Goal: Task Accomplishment & Management: Complete application form

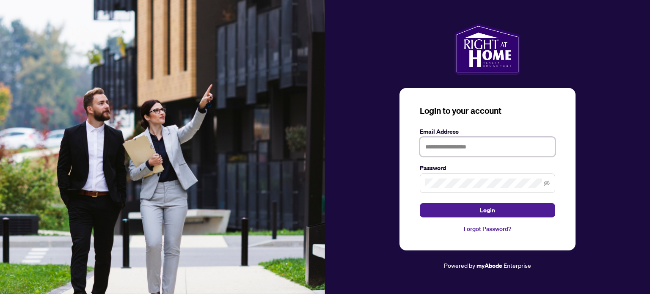
click at [448, 148] on input "text" at bounding box center [487, 146] width 135 height 19
type input "**********"
click at [420, 203] on button "Login" at bounding box center [487, 210] width 135 height 14
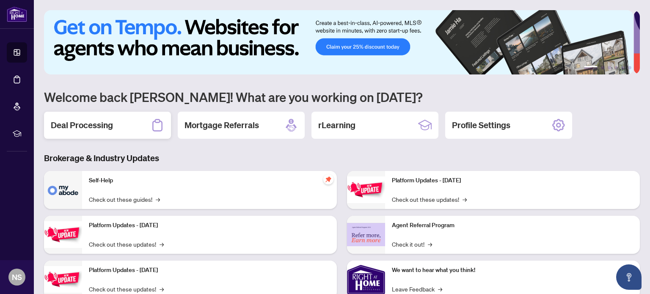
click at [129, 127] on div "Deal Processing" at bounding box center [107, 125] width 127 height 27
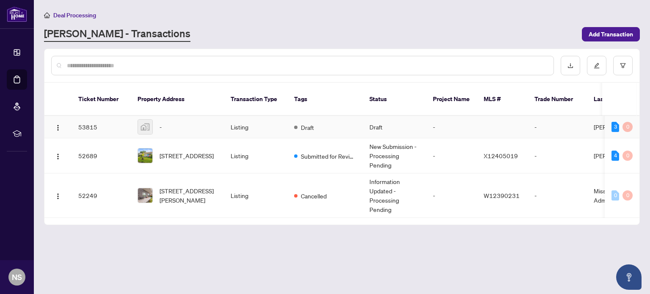
click at [247, 116] on td "Listing" at bounding box center [255, 127] width 63 height 22
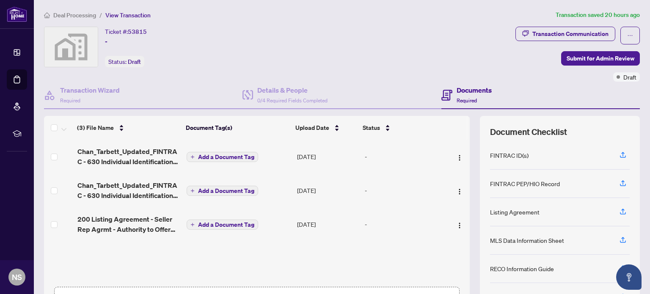
click at [132, 250] on div "Chan_Tarbett_Updated_FINTRAC - 630 Individual Identification Record B - PropTx-…" at bounding box center [257, 211] width 426 height 143
click at [76, 98] on span "Required" at bounding box center [70, 100] width 20 height 6
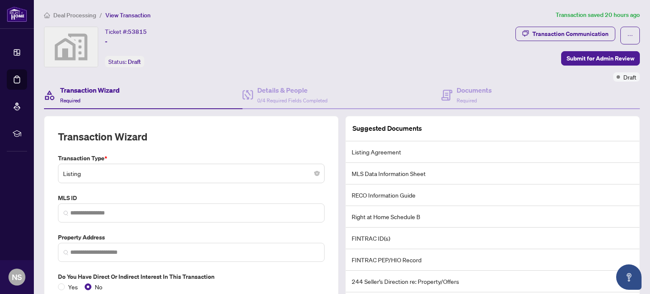
scroll to position [18, 0]
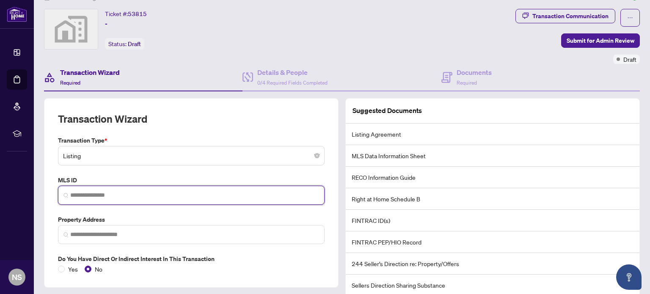
click at [96, 196] on input "search" at bounding box center [194, 195] width 249 height 9
paste input "*********"
type input "*********"
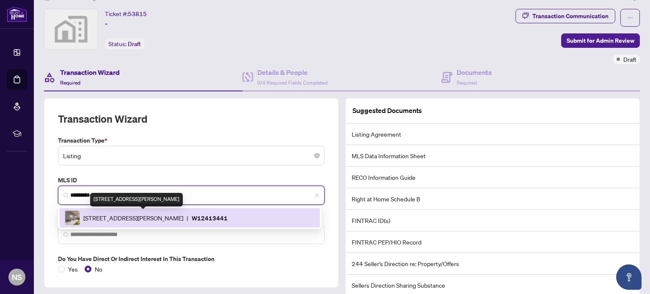
click at [106, 218] on span "[STREET_ADDRESS][PERSON_NAME]" at bounding box center [133, 217] width 100 height 9
type input "**********"
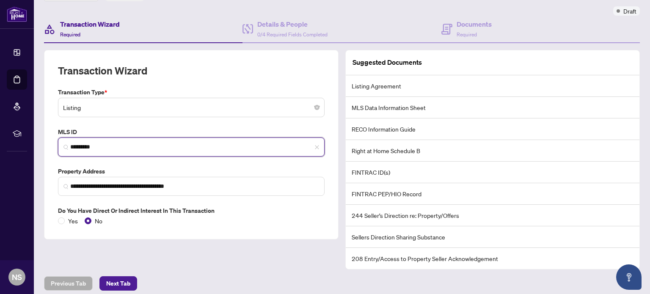
scroll to position [67, 0]
type input "*********"
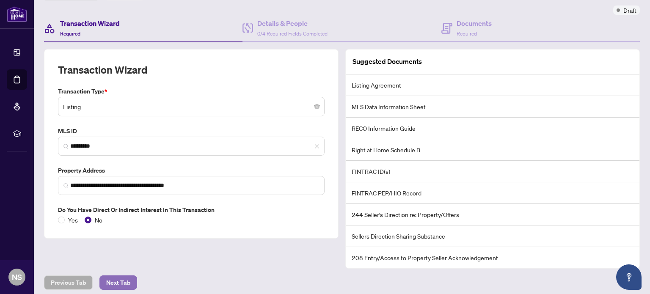
click at [128, 276] on span "Next Tab" at bounding box center [118, 283] width 24 height 14
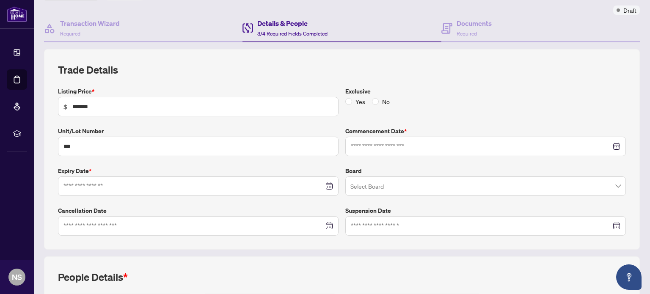
type input "**********"
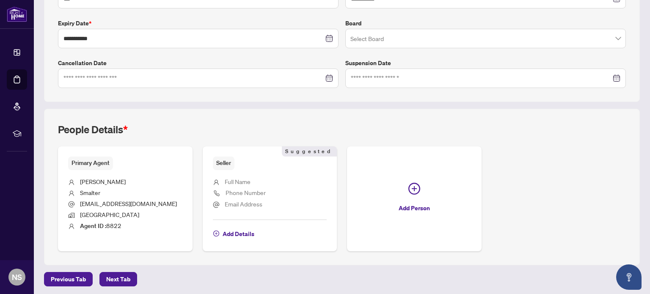
scroll to position [214, 0]
click at [232, 233] on span "Add Details" at bounding box center [239, 235] width 32 height 14
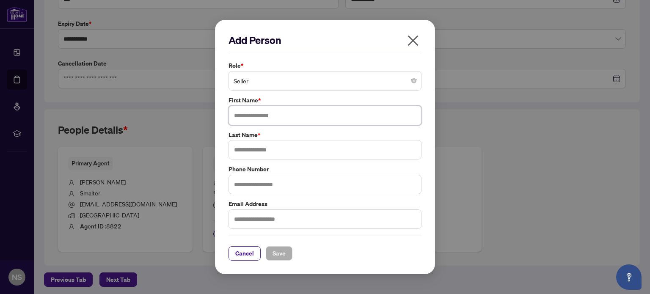
click at [253, 122] on input "text" at bounding box center [325, 115] width 193 height 19
type input "*******"
click at [250, 184] on input "text" at bounding box center [325, 184] width 193 height 19
type input "**********"
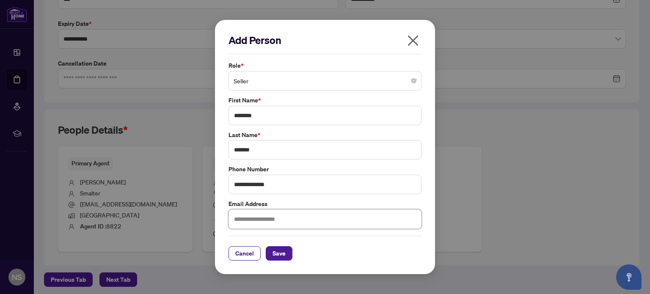
click at [260, 214] on input "text" at bounding box center [325, 218] width 193 height 19
type input "**********"
click at [278, 249] on span "Save" at bounding box center [279, 254] width 13 height 14
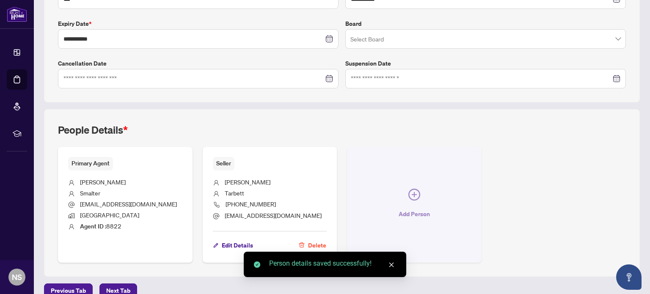
click at [403, 198] on button "Add Person" at bounding box center [414, 205] width 135 height 116
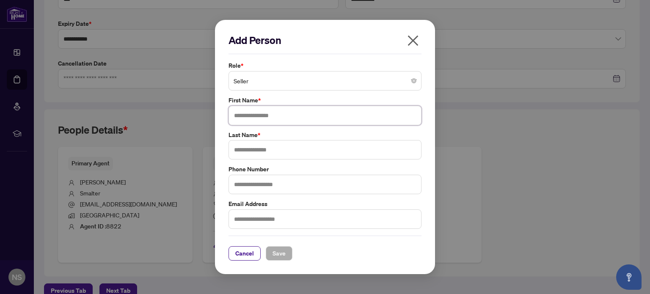
click at [318, 108] on input "text" at bounding box center [325, 115] width 193 height 19
type input "*******"
click at [271, 227] on input "text" at bounding box center [325, 218] width 193 height 19
type input "**********"
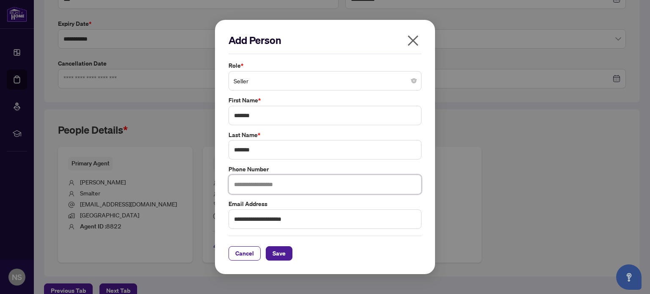
click at [271, 179] on input "text" at bounding box center [325, 184] width 193 height 19
type input "**********"
click at [274, 255] on span "Save" at bounding box center [279, 254] width 13 height 14
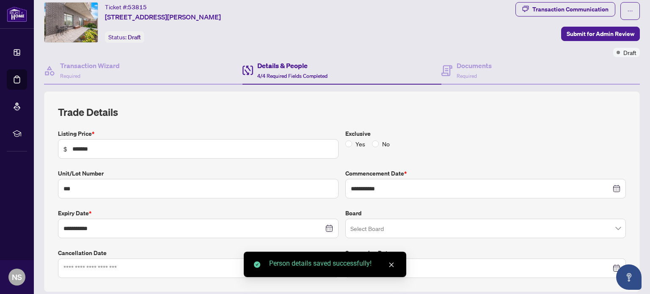
scroll to position [24, 0]
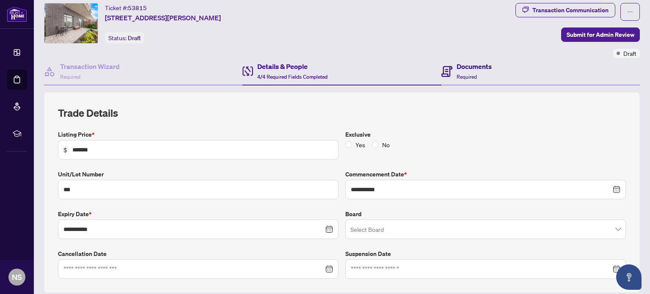
click at [451, 64] on div "Documents Required" at bounding box center [466, 71] width 50 height 20
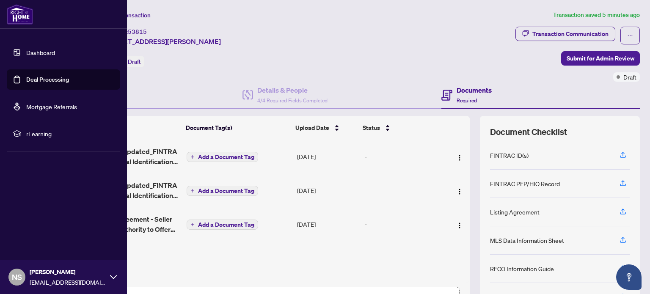
click at [26, 78] on link "Deal Processing" at bounding box center [47, 80] width 43 height 8
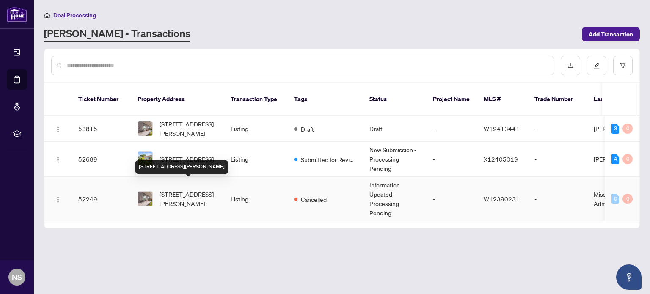
click at [185, 190] on span "[STREET_ADDRESS][PERSON_NAME]" at bounding box center [189, 199] width 58 height 19
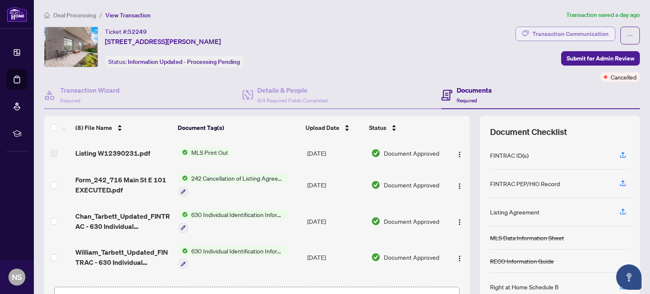
click at [560, 34] on div "Transaction Communication" at bounding box center [570, 34] width 76 height 14
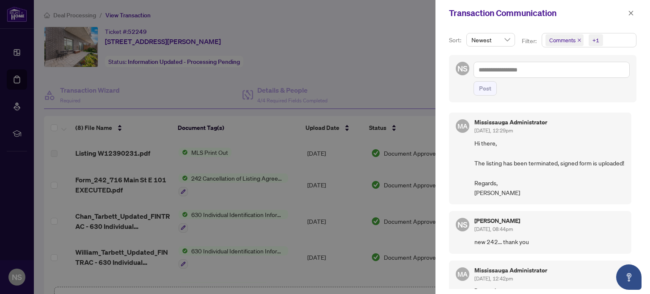
click at [327, 119] on div at bounding box center [325, 147] width 650 height 294
click at [208, 197] on div at bounding box center [325, 147] width 650 height 294
click at [627, 12] on button "button" at bounding box center [631, 13] width 11 height 10
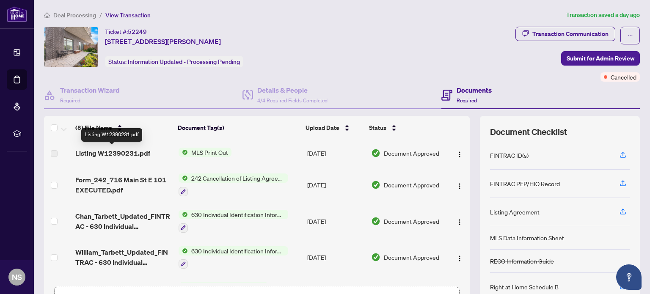
click at [116, 151] on span "Listing W12390231.pdf" at bounding box center [112, 153] width 75 height 10
click at [116, 152] on span "Listing W12390231.pdf" at bounding box center [112, 153] width 75 height 10
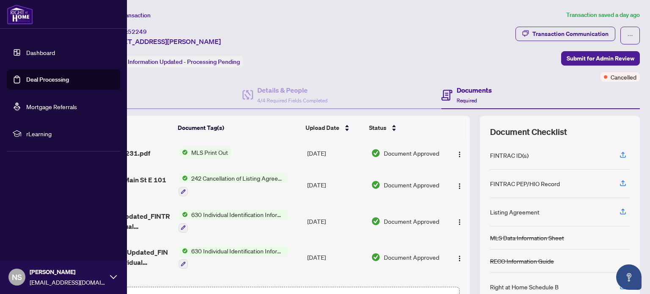
click at [36, 79] on link "Deal Processing" at bounding box center [47, 80] width 43 height 8
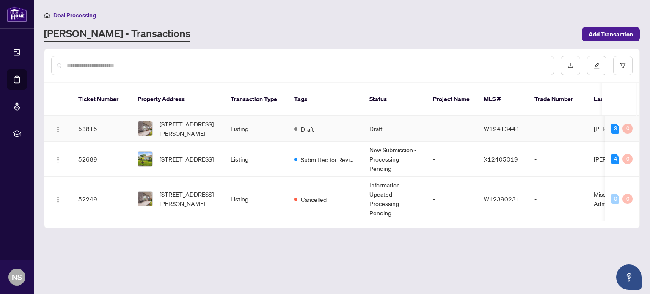
click at [218, 120] on td "[STREET_ADDRESS][PERSON_NAME]" at bounding box center [177, 129] width 93 height 26
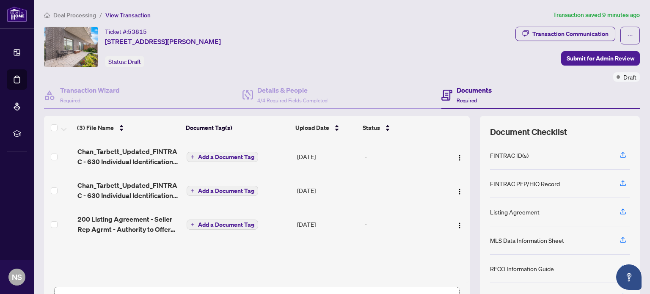
click at [457, 93] on h4 "Documents" at bounding box center [474, 90] width 35 height 10
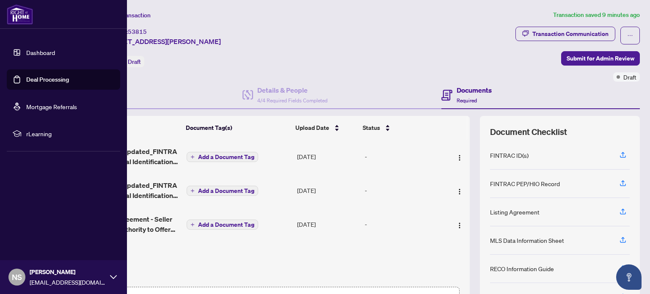
click at [26, 76] on link "Deal Processing" at bounding box center [47, 80] width 43 height 8
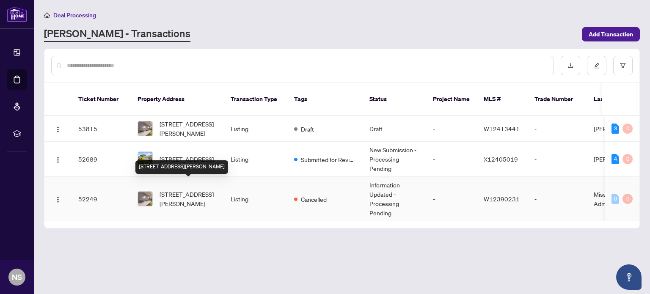
drag, startPoint x: 171, startPoint y: 186, endPoint x: 153, endPoint y: 186, distance: 17.4
click at [153, 190] on div "[STREET_ADDRESS][PERSON_NAME]" at bounding box center [178, 199] width 80 height 19
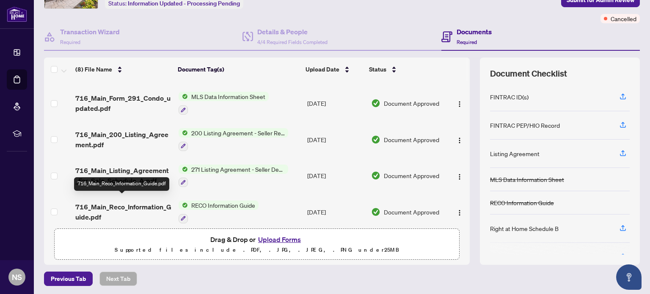
scroll to position [136, 0]
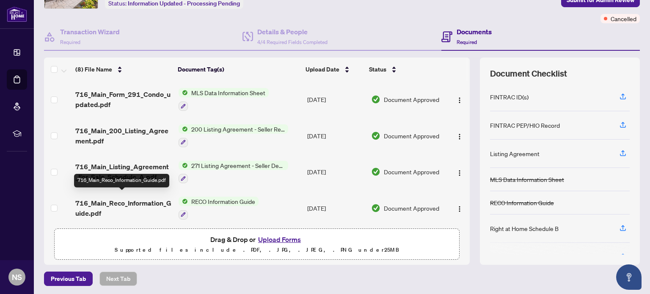
click at [122, 198] on span "716_Main_Reco_Information_Guide.pdf" at bounding box center [123, 208] width 96 height 20
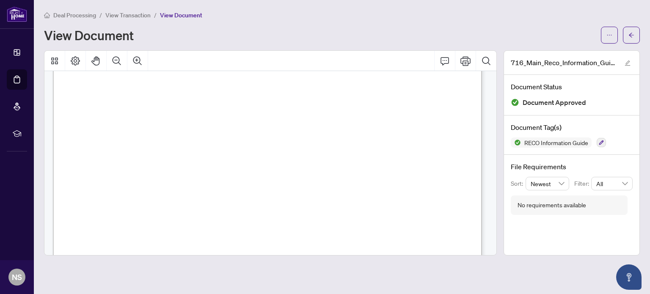
scroll to position [6887, 0]
click at [339, 42] on div "View Document" at bounding box center [342, 35] width 596 height 17
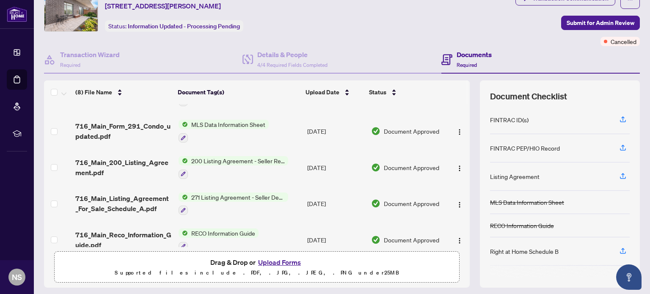
scroll to position [136, 0]
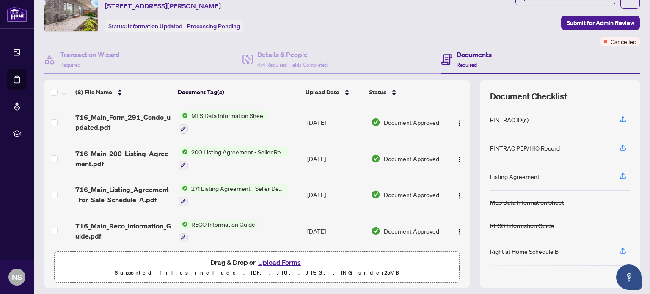
click at [134, 188] on span "716_Main_Listing_Agreement_For_Sale_Schedule_A.pdf" at bounding box center [123, 195] width 96 height 20
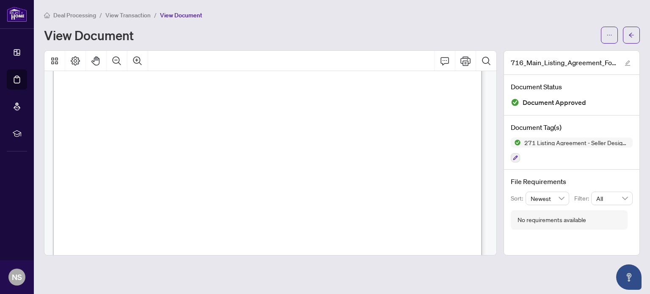
scroll to position [163, 0]
drag, startPoint x: 80, startPoint y: 119, endPoint x: 129, endPoint y: 130, distance: 50.4
click at [129, 130] on span "representative does not disclose any confidential information of the designated…" at bounding box center [261, 133] width 363 height 7
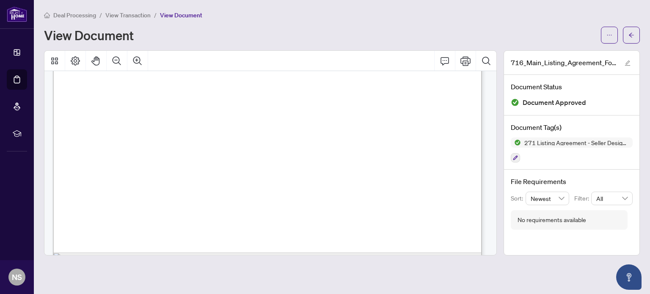
drag, startPoint x: 383, startPoint y: 169, endPoint x: 245, endPoint y: 91, distance: 158.9
click at [245, 91] on span "Arrange and attend home inspections and appraisals." at bounding box center [176, 91] width 192 height 7
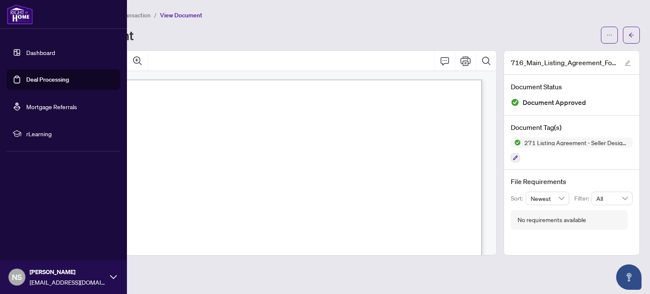
click at [26, 77] on link "Deal Processing" at bounding box center [47, 80] width 43 height 8
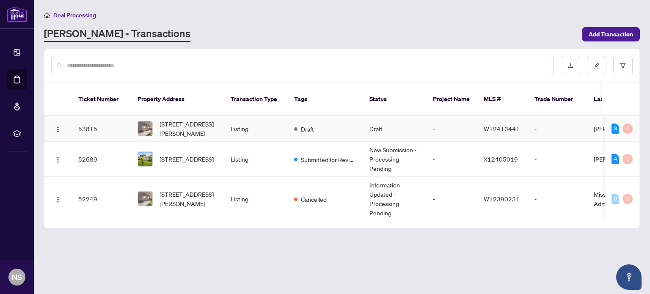
click at [265, 116] on td "Listing" at bounding box center [255, 129] width 63 height 26
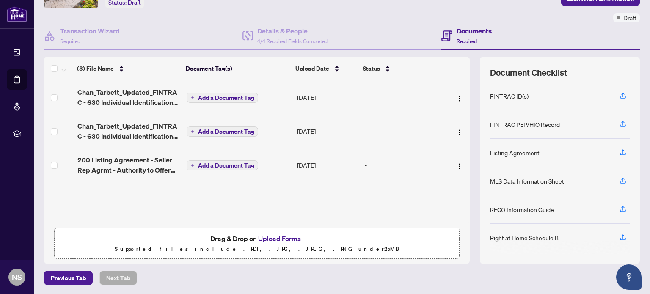
scroll to position [59, 0]
click at [277, 237] on button "Upload Forms" at bounding box center [280, 239] width 48 height 11
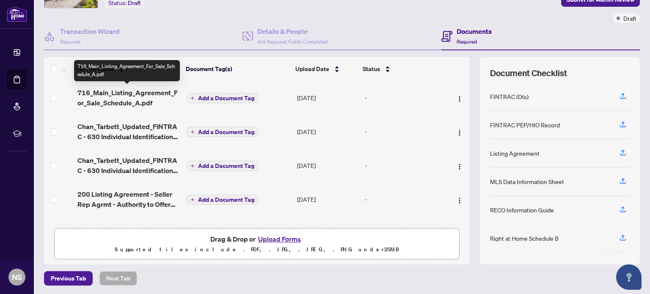
click at [125, 95] on span "716_Main_Listing_Agreement_For_Sale_Schedule_A.pdf" at bounding box center [128, 98] width 103 height 20
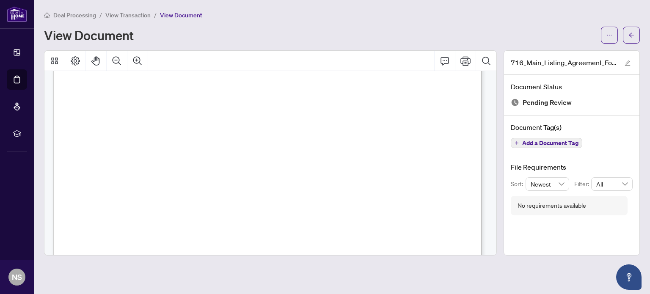
scroll to position [956, 0]
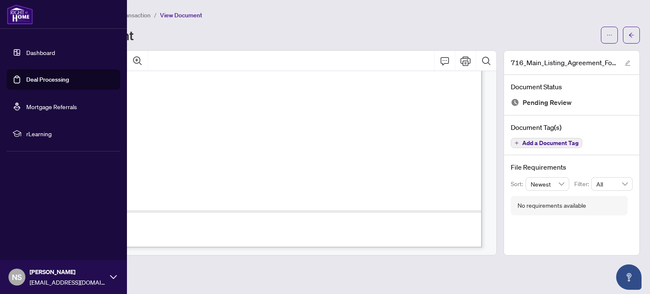
click at [26, 81] on link "Deal Processing" at bounding box center [47, 80] width 43 height 8
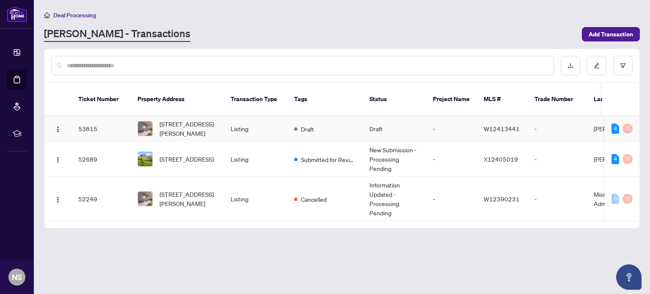
click at [223, 116] on td "[STREET_ADDRESS][PERSON_NAME]" at bounding box center [177, 129] width 93 height 26
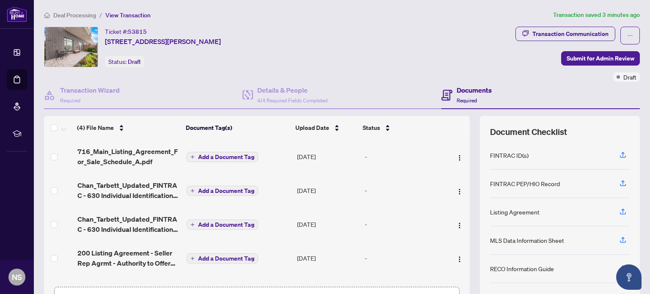
scroll to position [59, 0]
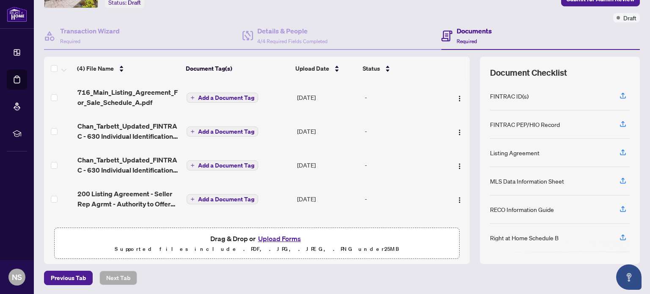
click at [286, 233] on button "Upload Forms" at bounding box center [280, 238] width 48 height 11
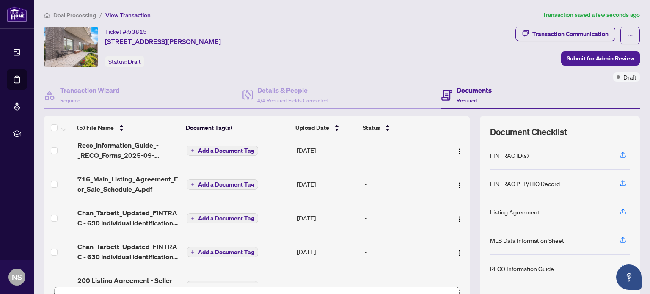
scroll to position [29, 0]
